Goal: Task Accomplishment & Management: Use online tool/utility

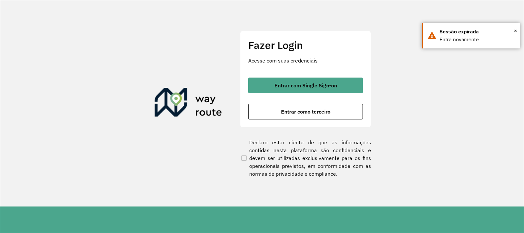
click at [307, 115] on button "Entrar como terceiro" at bounding box center [305, 112] width 115 height 16
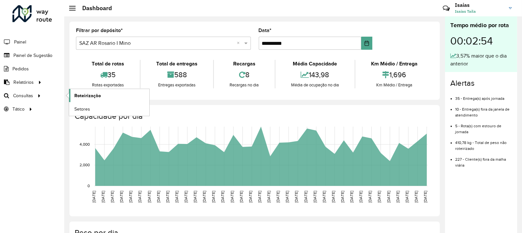
click at [85, 96] on span "Roteirização" at bounding box center [87, 95] width 27 height 7
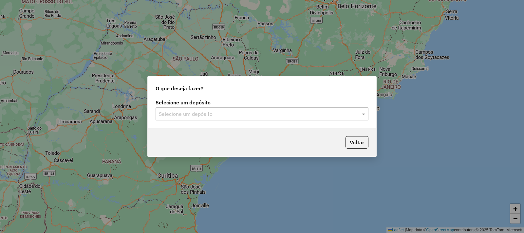
click at [205, 110] on input "text" at bounding box center [255, 114] width 193 height 8
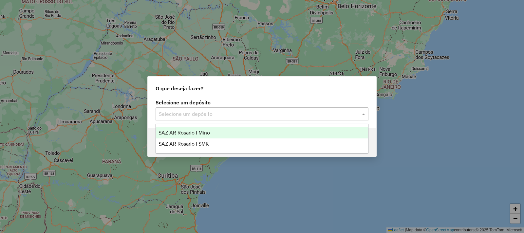
click at [202, 133] on span "SAZ AR Rosario I Mino" at bounding box center [183, 133] width 51 height 6
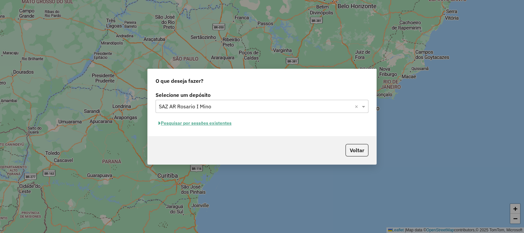
click at [201, 120] on button "Pesquisar por sessões existentes" at bounding box center [194, 123] width 79 height 10
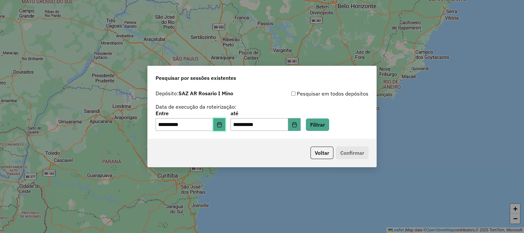
click at [221, 124] on icon "Choose Date" at bounding box center [219, 124] width 4 height 5
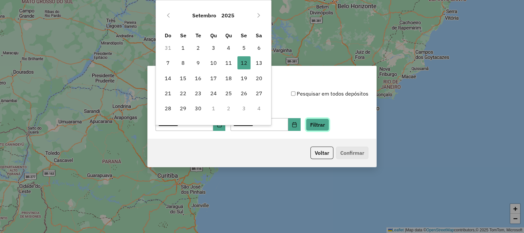
click at [329, 120] on button "Filtrar" at bounding box center [317, 125] width 23 height 12
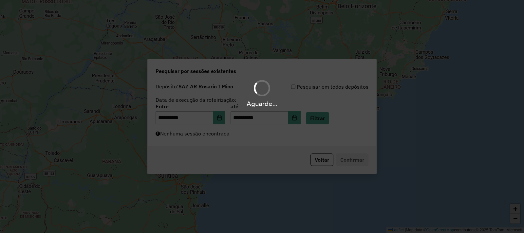
click at [200, 139] on div "Aguarde..." at bounding box center [262, 116] width 524 height 233
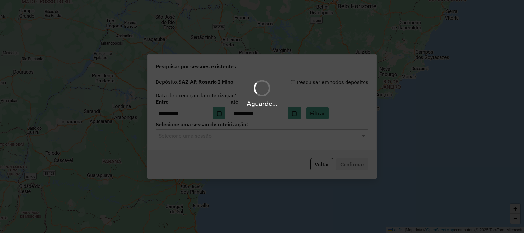
click at [200, 140] on div "Aguarde..." at bounding box center [262, 116] width 524 height 233
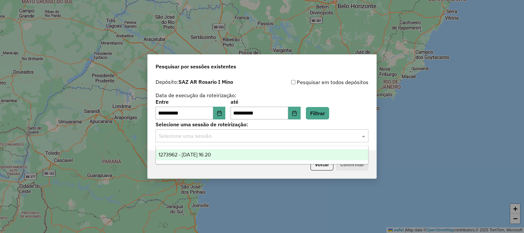
click at [200, 139] on input "text" at bounding box center [255, 136] width 193 height 8
click at [201, 155] on span "1273962 - 12/09/2025 16:20" at bounding box center [184, 155] width 52 height 6
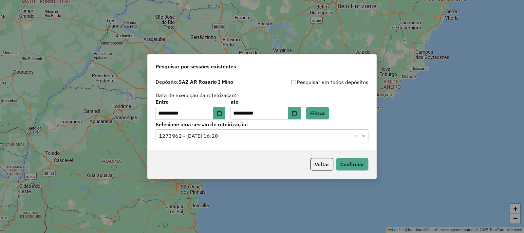
click at [341, 171] on div "Voltar Confirmar" at bounding box center [262, 164] width 228 height 28
click at [348, 167] on button "Confirmar" at bounding box center [352, 164] width 32 height 12
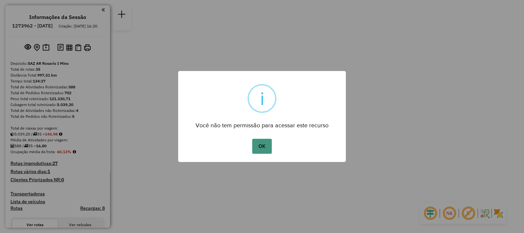
click at [252, 147] on button "OK" at bounding box center [261, 146] width 19 height 15
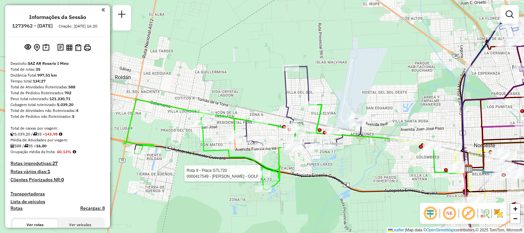
select select "**********"
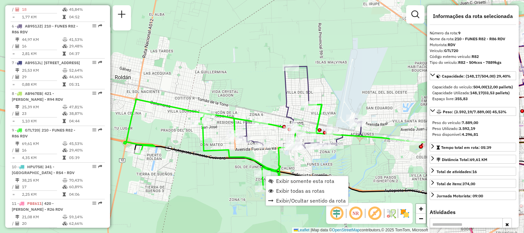
scroll to position [525, 0]
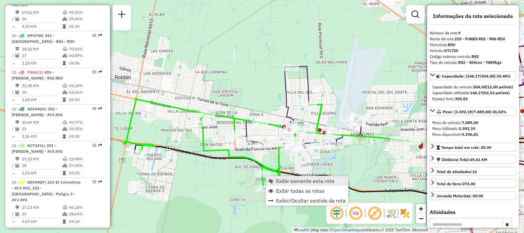
click at [278, 184] on link "Exibir somente esta rota" at bounding box center [307, 181] width 82 height 10
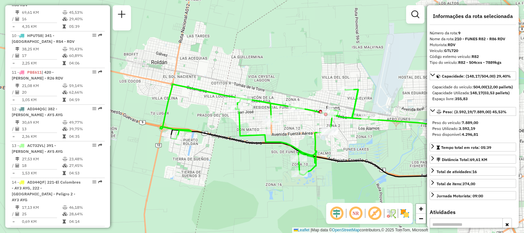
drag, startPoint x: 199, startPoint y: 169, endPoint x: 269, endPoint y: 184, distance: 72.0
click at [269, 184] on div "Janela de atendimento Grade de atendimento Capacidade Transportadoras Veículos …" at bounding box center [262, 116] width 524 height 233
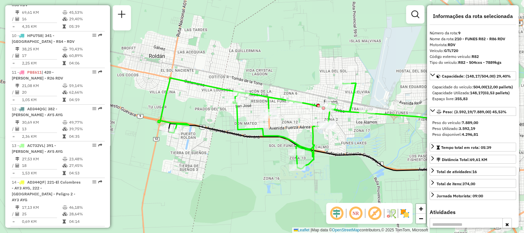
drag, startPoint x: 265, startPoint y: 184, endPoint x: 263, endPoint y: 177, distance: 6.6
click at [263, 177] on div "Janela de atendimento Grade de atendimento Capacidade Transportadoras Veículos …" at bounding box center [262, 116] width 524 height 233
